Goal: Task Accomplishment & Management: Use online tool/utility

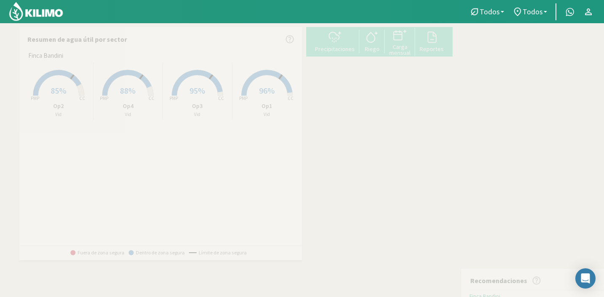
click at [78, 99] on rect at bounding box center [58, 96] width 67 height 67
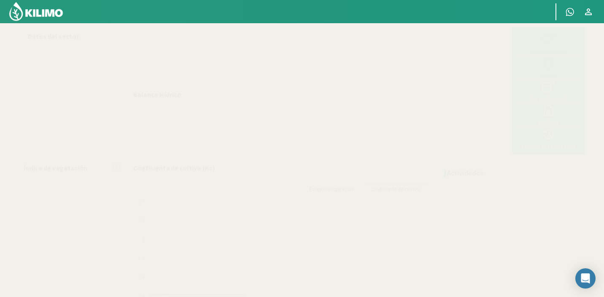
select select "1: Object"
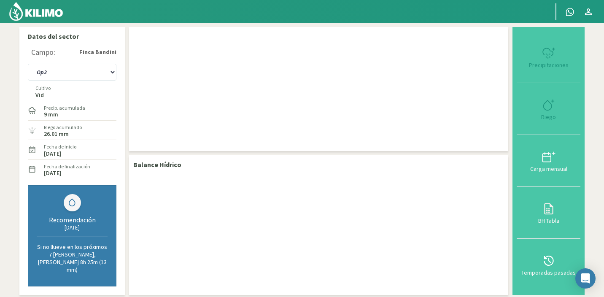
scroll to position [35, 0]
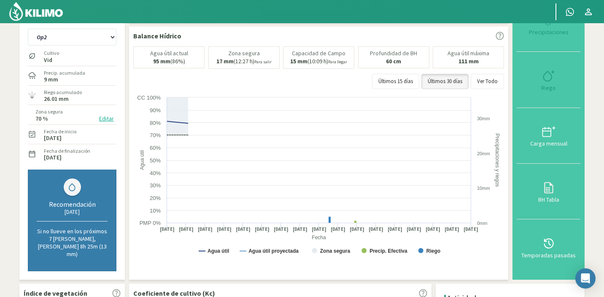
type input "17"
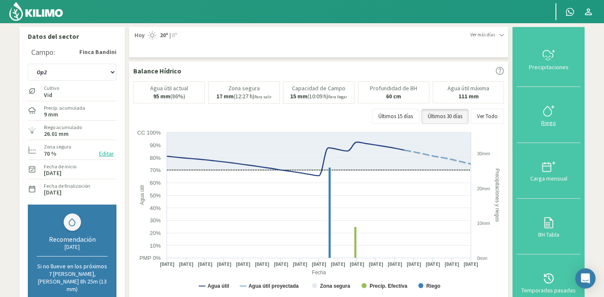
scroll to position [0, 0]
click at [553, 113] on svg-icon at bounding box center [548, 116] width 13 height 8
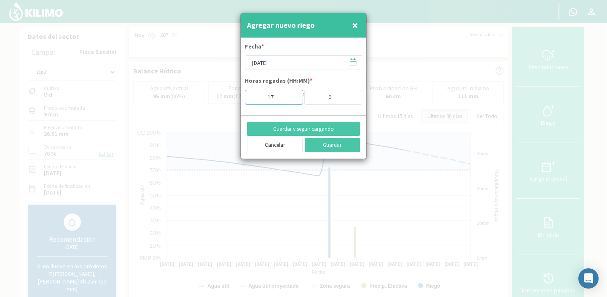
drag, startPoint x: 284, startPoint y: 97, endPoint x: 232, endPoint y: 97, distance: 51.4
click at [234, 97] on div "Agregar nuevo riego × Fecha * [DATE] Horas regadas (HH:MM) * 17 : 0 Guardar y s…" at bounding box center [303, 148] width 607 height 297
type input "16"
click at [296, 63] on input "[DATE]" at bounding box center [303, 62] width 117 height 15
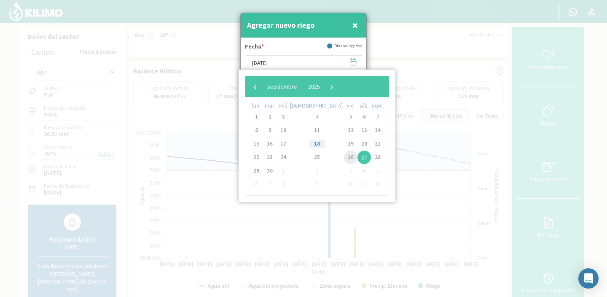
click at [344, 159] on span "26" at bounding box center [350, 157] width 13 height 13
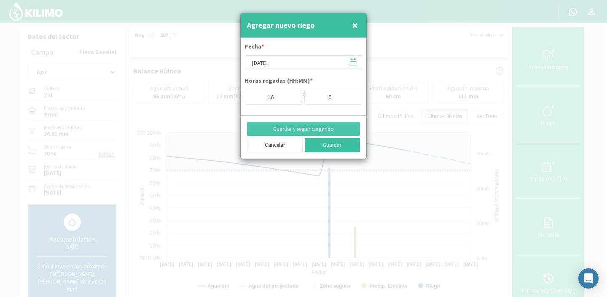
click at [330, 144] on button "Guardar" at bounding box center [333, 145] width 56 height 14
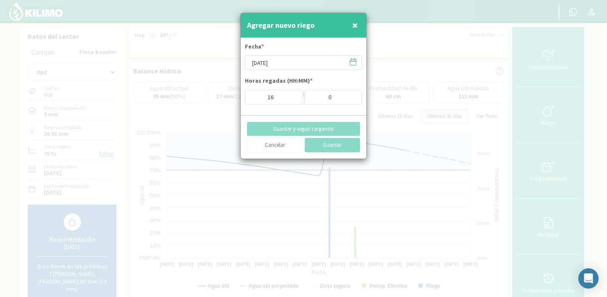
type input "[DATE]"
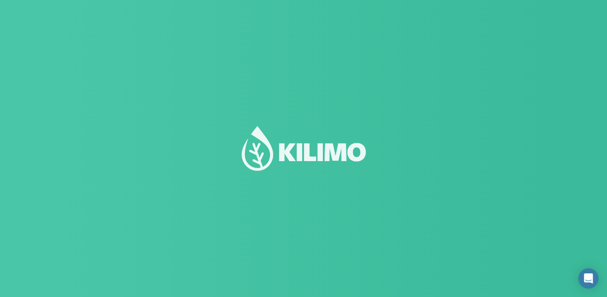
select select "1: Object"
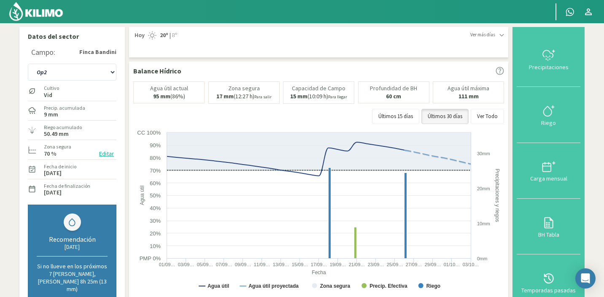
click at [56, 18] on img at bounding box center [35, 11] width 55 height 20
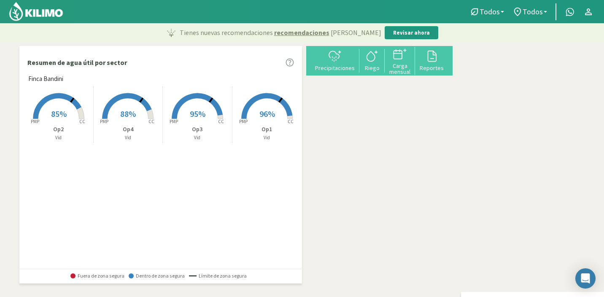
click at [190, 113] on span "95%" at bounding box center [198, 113] width 16 height 11
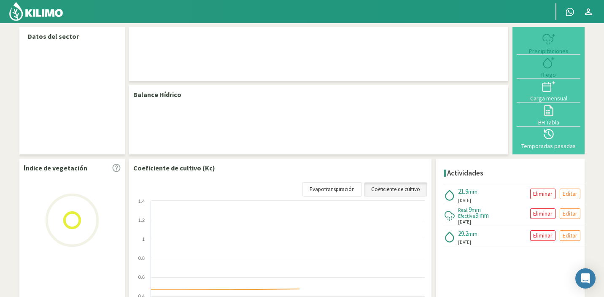
select select "2: Object"
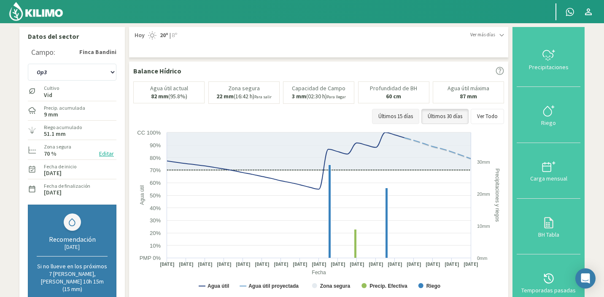
click at [390, 117] on button "Últimos 15 días" at bounding box center [395, 116] width 47 height 15
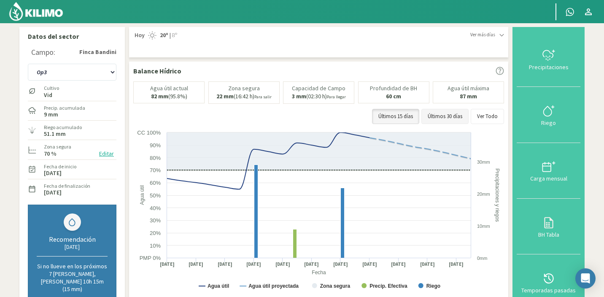
click at [436, 111] on button "Últimos 30 días" at bounding box center [444, 116] width 47 height 15
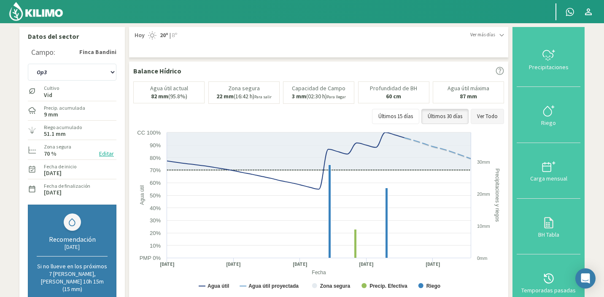
click at [495, 113] on button "Ver Todo" at bounding box center [486, 116] width 33 height 15
click at [40, 14] on img at bounding box center [35, 11] width 55 height 20
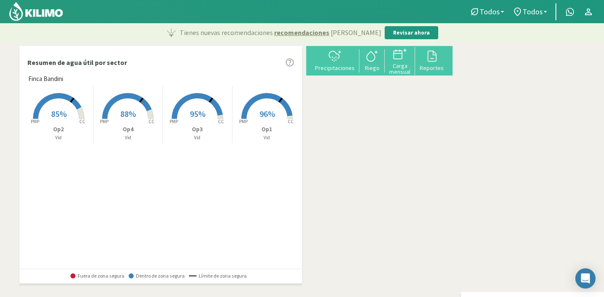
click at [427, 112] on icon at bounding box center [595, 125] width 336 height 148
click at [462, 76] on link "−" at bounding box center [468, 70] width 13 height 13
